Goal: Use online tool/utility: Utilize a website feature to perform a specific function

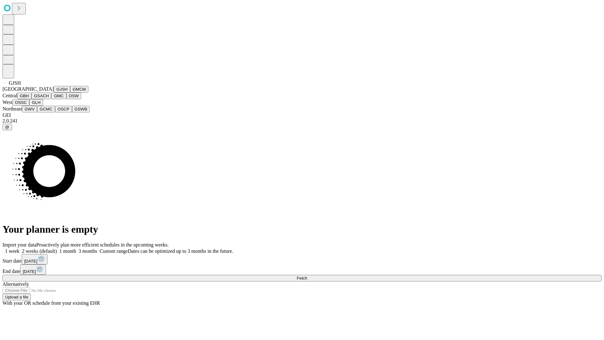
click at [54, 93] on button "GJSH" at bounding box center [62, 89] width 16 height 7
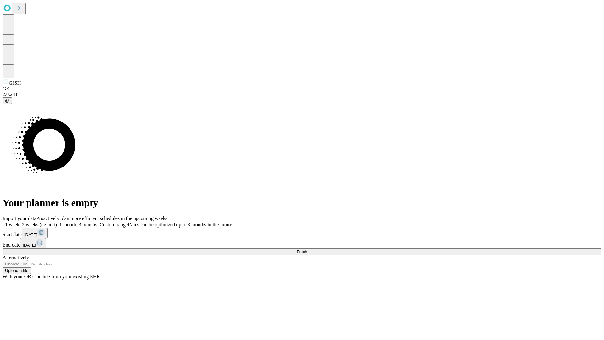
click at [76, 222] on label "1 month" at bounding box center [66, 224] width 19 height 5
click at [307, 249] on span "Fetch" at bounding box center [302, 251] width 10 height 5
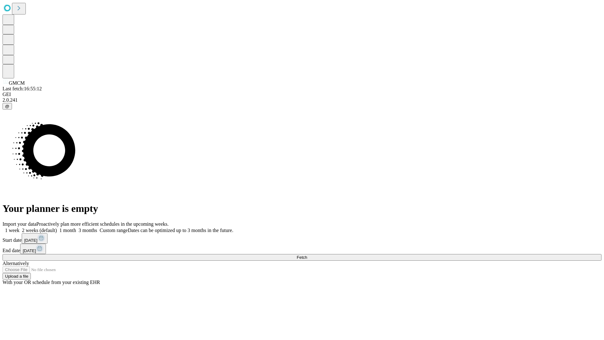
click at [76, 228] on label "1 month" at bounding box center [66, 230] width 19 height 5
click at [307, 255] on span "Fetch" at bounding box center [302, 257] width 10 height 5
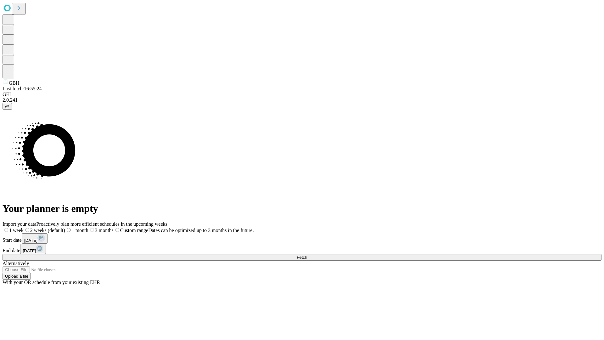
click at [88, 228] on label "1 month" at bounding box center [76, 230] width 23 height 5
click at [307, 255] on span "Fetch" at bounding box center [302, 257] width 10 height 5
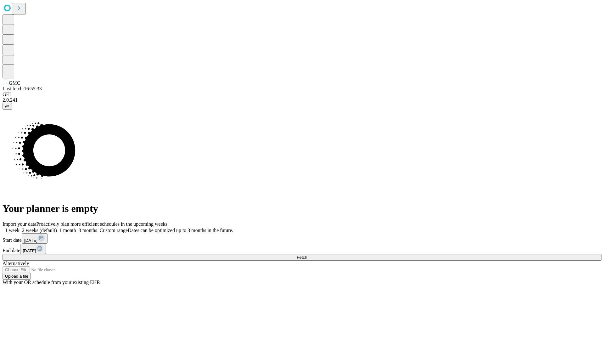
click at [76, 228] on label "1 month" at bounding box center [66, 230] width 19 height 5
click at [307, 255] on span "Fetch" at bounding box center [302, 257] width 10 height 5
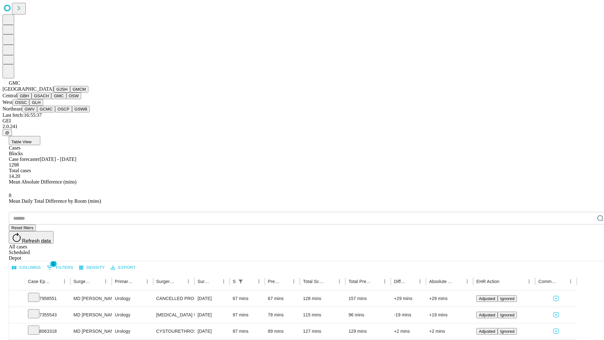
click at [66, 99] on button "OSW" at bounding box center [73, 96] width 15 height 7
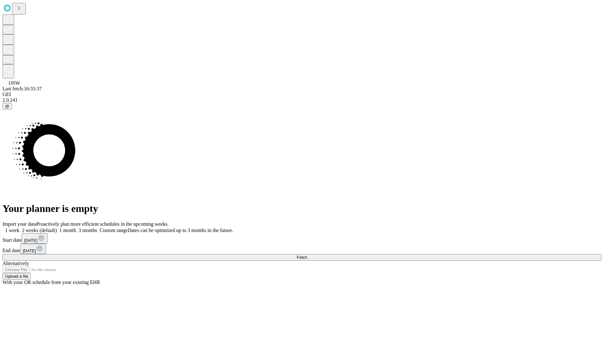
click at [76, 228] on label "1 month" at bounding box center [66, 230] width 19 height 5
click at [307, 255] on span "Fetch" at bounding box center [302, 257] width 10 height 5
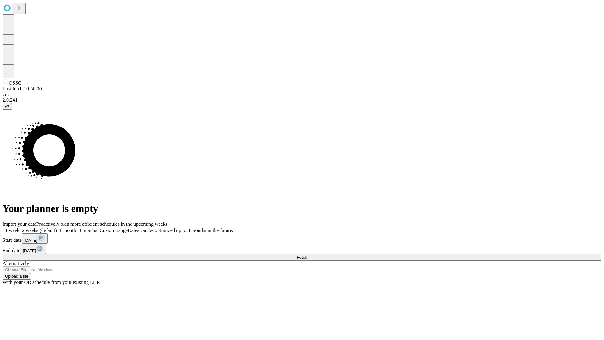
click at [76, 228] on label "1 month" at bounding box center [66, 230] width 19 height 5
click at [307, 255] on span "Fetch" at bounding box center [302, 257] width 10 height 5
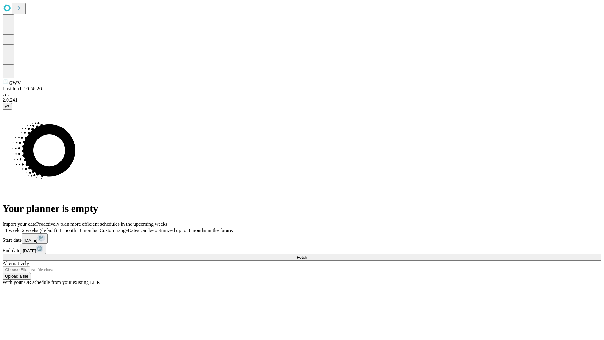
click at [307, 255] on span "Fetch" at bounding box center [302, 257] width 10 height 5
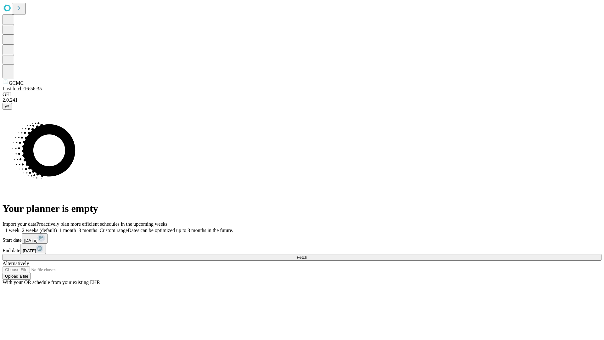
click at [76, 228] on label "1 month" at bounding box center [66, 230] width 19 height 5
click at [307, 255] on span "Fetch" at bounding box center [302, 257] width 10 height 5
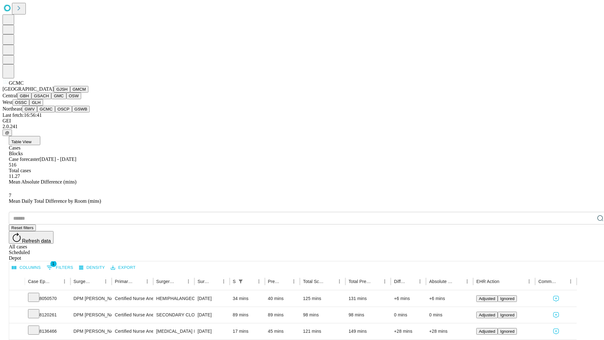
click at [55, 112] on button "OSCP" at bounding box center [63, 109] width 17 height 7
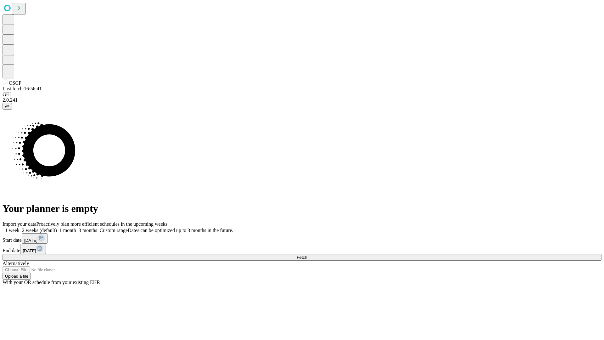
click at [76, 228] on label "1 month" at bounding box center [66, 230] width 19 height 5
click at [307, 255] on span "Fetch" at bounding box center [302, 257] width 10 height 5
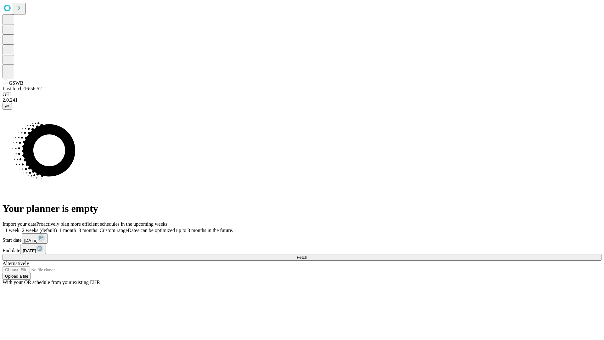
click at [76, 228] on label "1 month" at bounding box center [66, 230] width 19 height 5
click at [307, 255] on span "Fetch" at bounding box center [302, 257] width 10 height 5
